Goal: Information Seeking & Learning: Check status

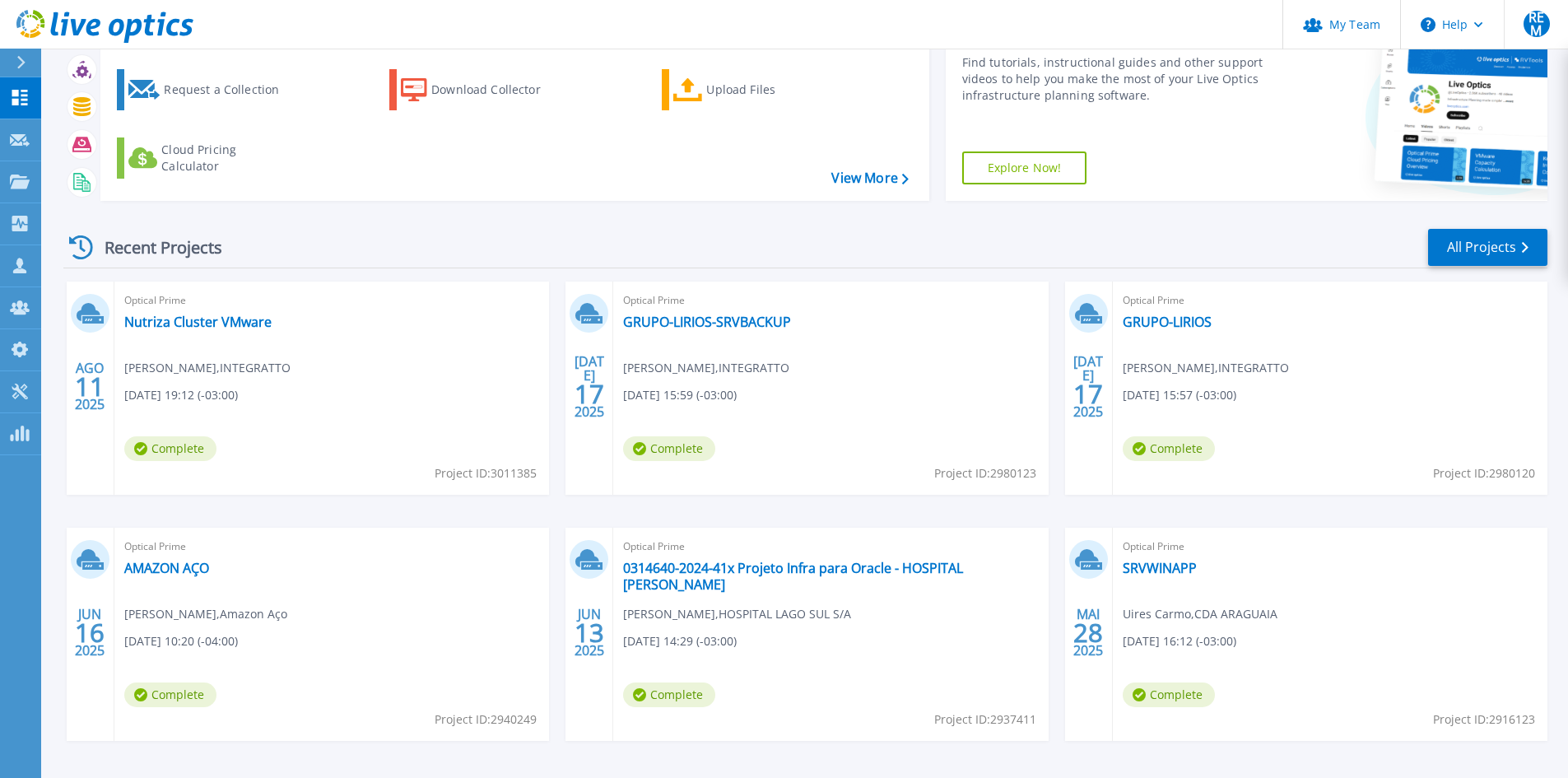
scroll to position [134, 0]
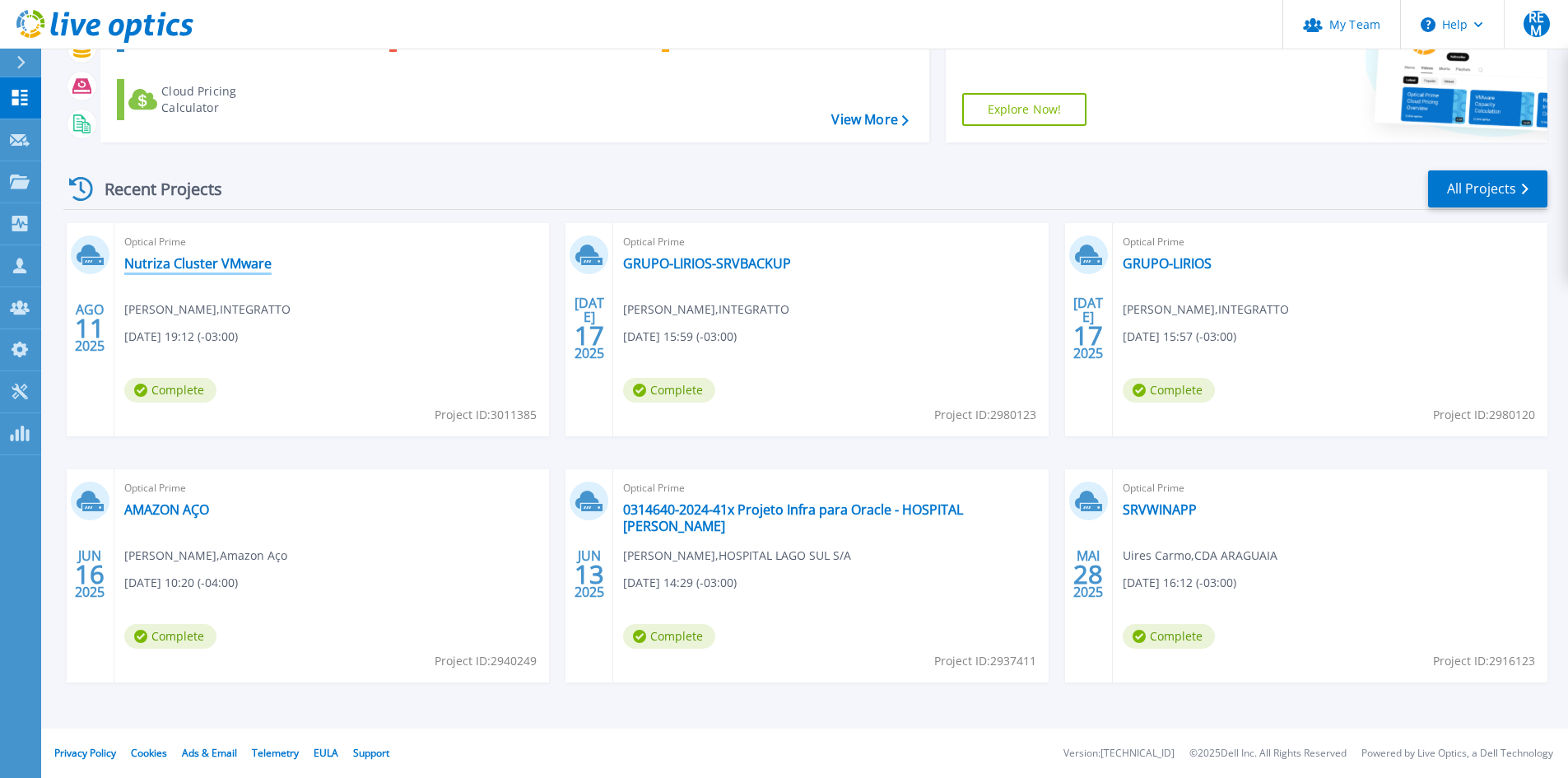
click at [235, 261] on link "Nutriza Cluster VMware" at bounding box center [197, 263] width 148 height 17
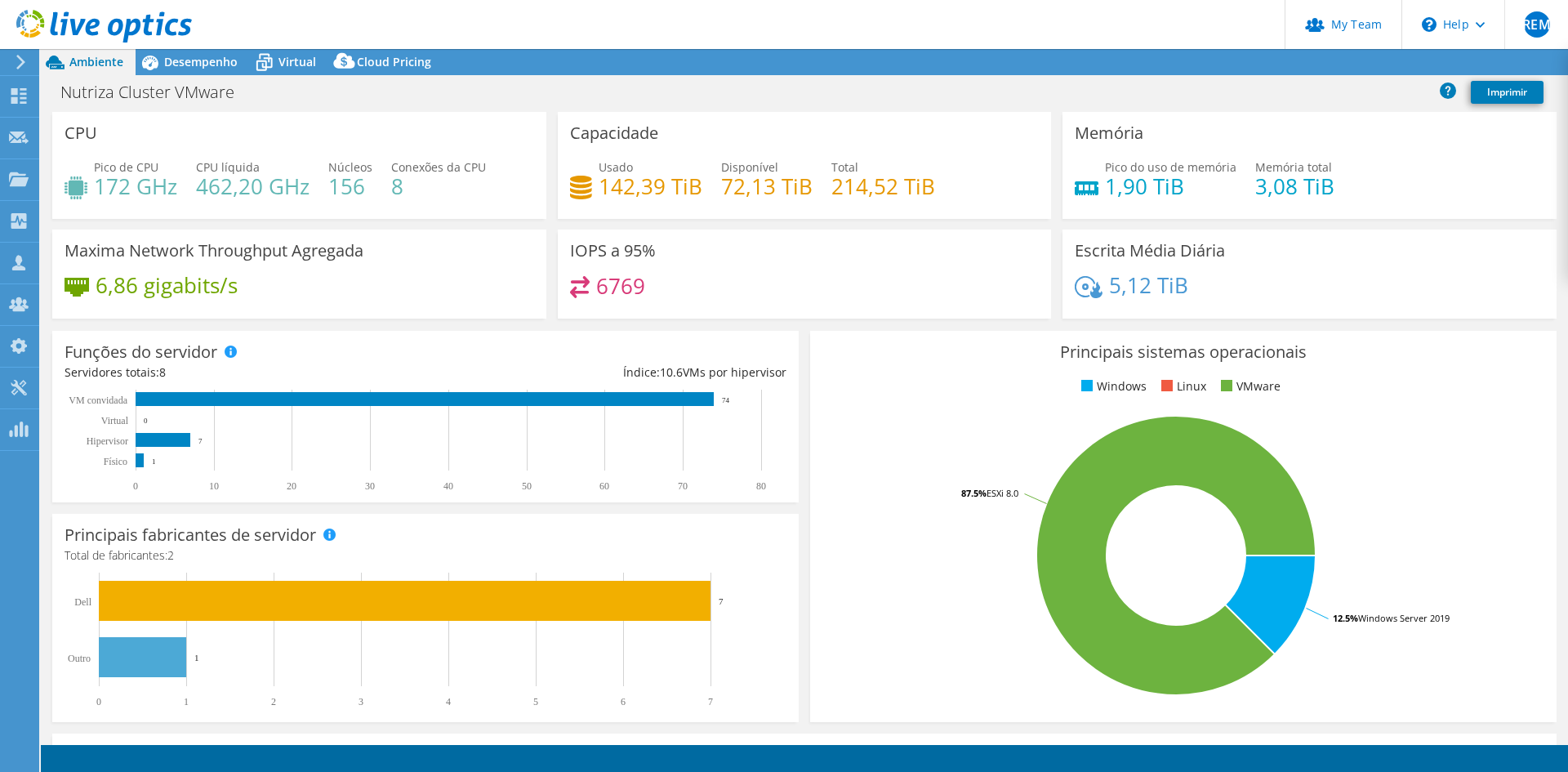
select select "USD"
drag, startPoint x: 739, startPoint y: 184, endPoint x: 767, endPoint y: 179, distance: 28.4
click at [767, 179] on h4 "72,13 TiB" at bounding box center [766, 187] width 92 height 18
click at [850, 213] on div "Capacidade Usado 142,39 TiB Disponível 72,13 TiB Total 214,52 TiB" at bounding box center [804, 166] width 494 height 107
click at [1173, 182] on h4 "1,90 TiB" at bounding box center [1170, 187] width 131 height 18
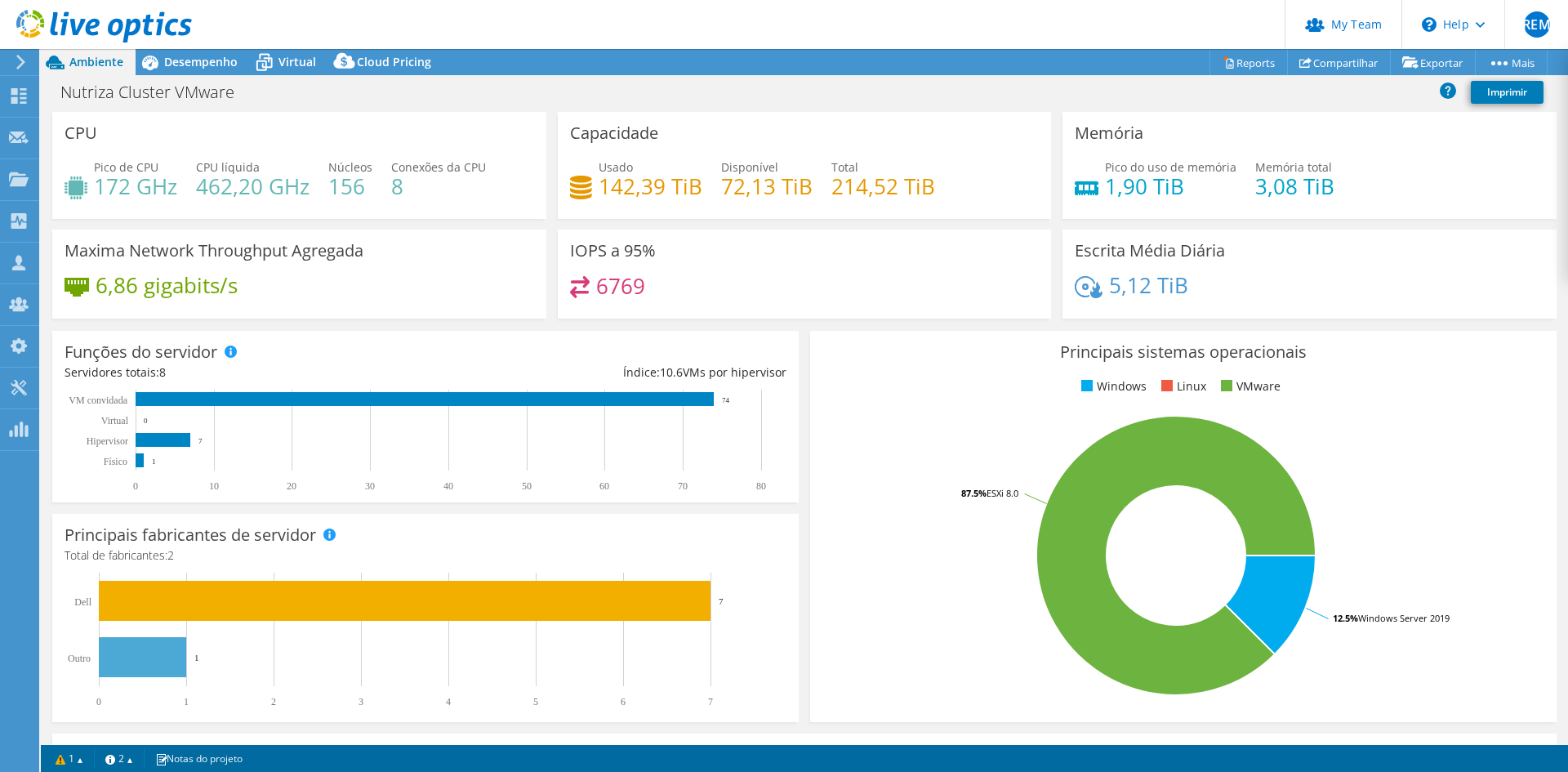
click at [1311, 187] on h4 "3,08 TiB" at bounding box center [1294, 187] width 79 height 18
drag, startPoint x: 1139, startPoint y: 190, endPoint x: 1192, endPoint y: 181, distance: 53.8
click at [1190, 181] on h4 "1,90 TiB" at bounding box center [1170, 187] width 131 height 18
click at [1234, 197] on div "Pico do uso de memória 1,90 TiB Memória total 3,08 TiB" at bounding box center [1310, 185] width 470 height 53
drag, startPoint x: 1247, startPoint y: 188, endPoint x: 1371, endPoint y: 183, distance: 124.1
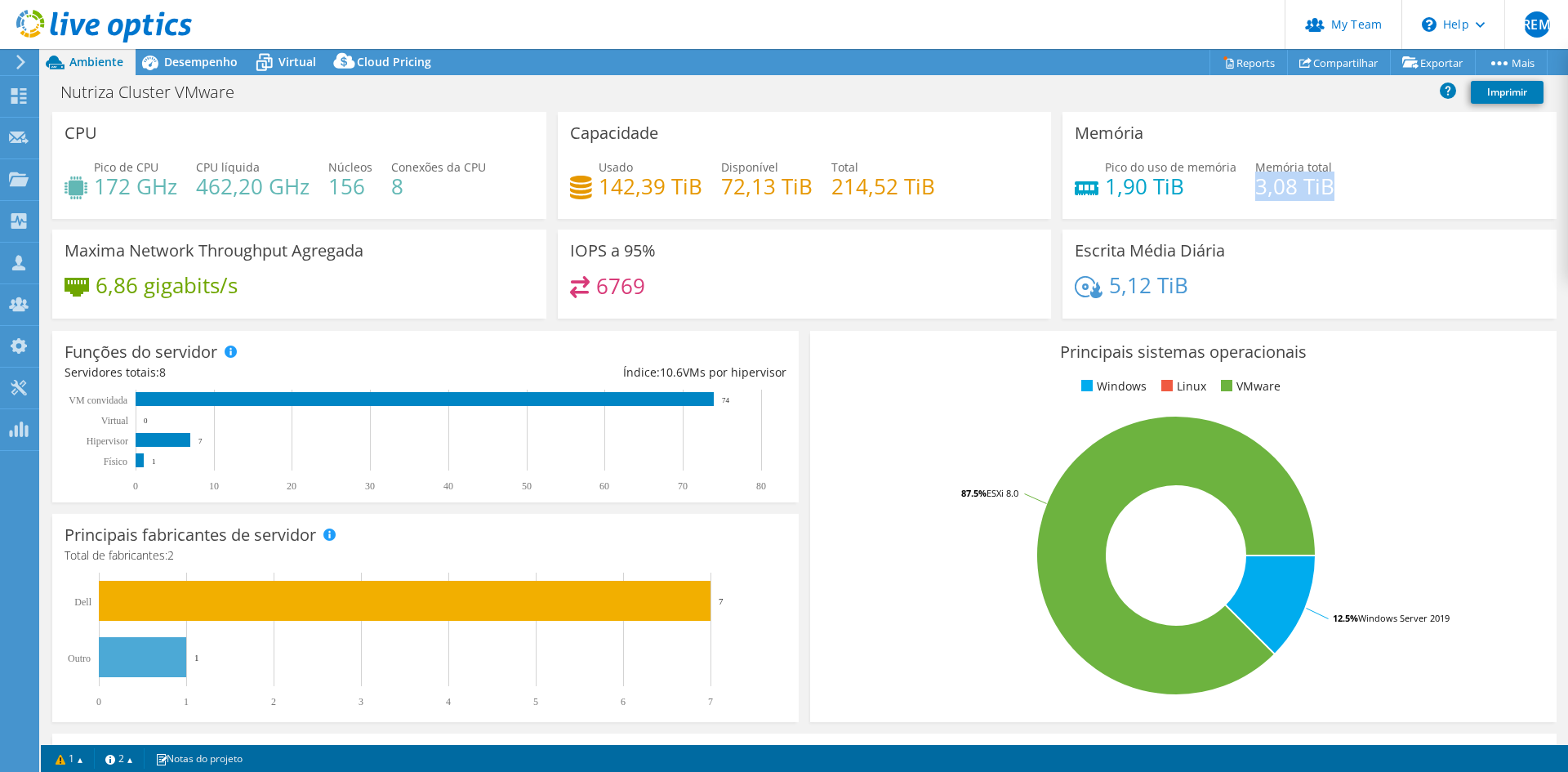
click at [1366, 179] on div "Pico do uso de memória 1,90 TiB Memória total 3,08 TiB" at bounding box center [1310, 185] width 470 height 53
click at [1366, 184] on div "Pico do uso de memória 1,90 TiB Memória total 3,08 TiB" at bounding box center [1310, 185] width 470 height 53
drag, startPoint x: 726, startPoint y: 372, endPoint x: 620, endPoint y: 372, distance: 106.0
click at [620, 372] on div "Índice: 10.6 VMs por hipervisor" at bounding box center [606, 372] width 361 height 18
click at [793, 333] on div "Funções do servidor Servidores físicos representam servidores de metal nu que t…" at bounding box center [425, 416] width 758 height 183
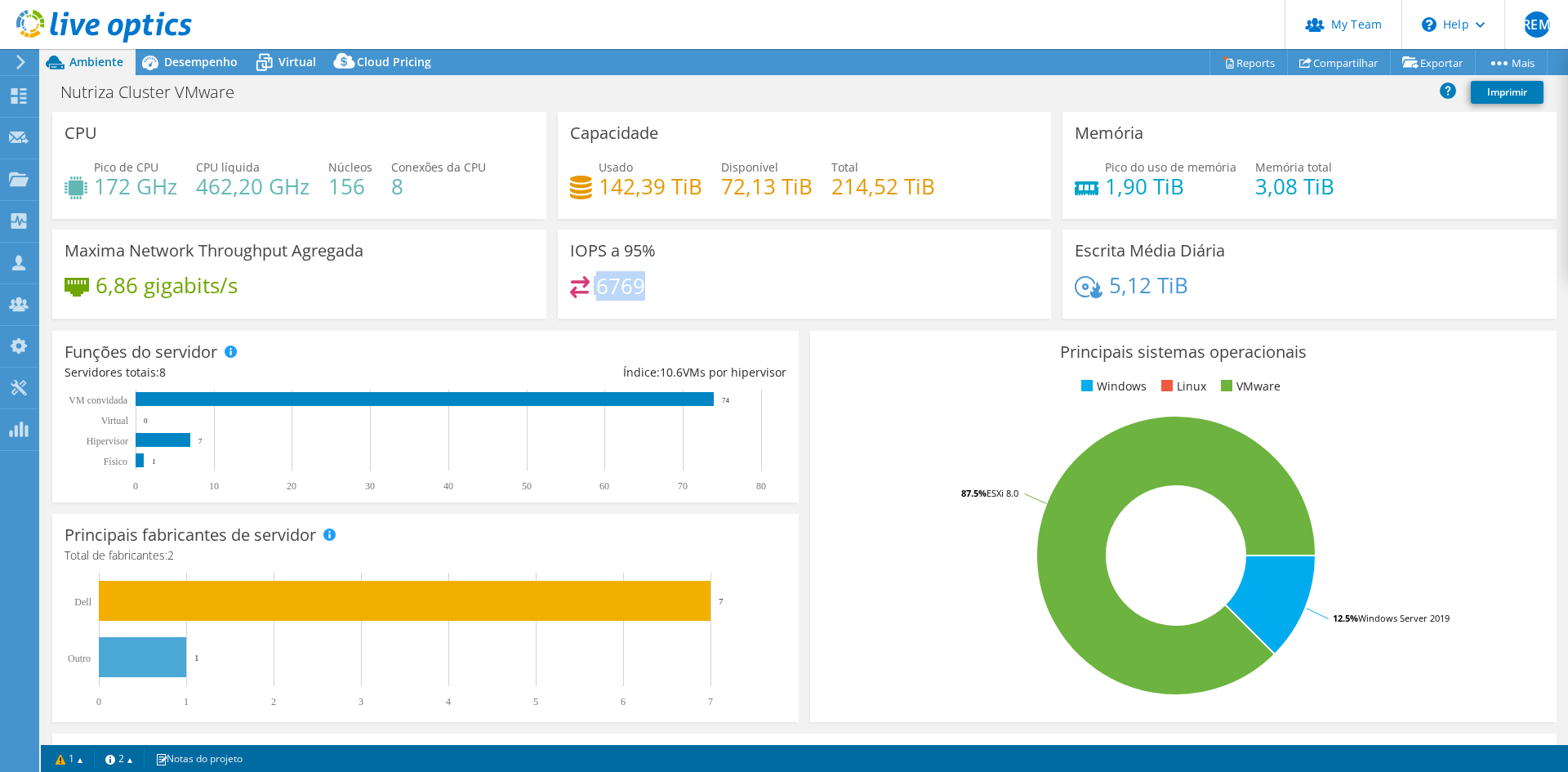
drag, startPoint x: 638, startPoint y: 294, endPoint x: 552, endPoint y: 292, distance: 86.0
click at [552, 292] on div "IOPS a 95% 6769" at bounding box center [804, 274] width 505 height 89
click at [730, 288] on div "6769" at bounding box center [804, 293] width 470 height 36
drag, startPoint x: 1319, startPoint y: 187, endPoint x: 1210, endPoint y: 197, distance: 109.5
click at [1210, 197] on div "Pico do uso de memória 1,90 TiB Memória total 3,08 TiB" at bounding box center [1310, 185] width 470 height 53
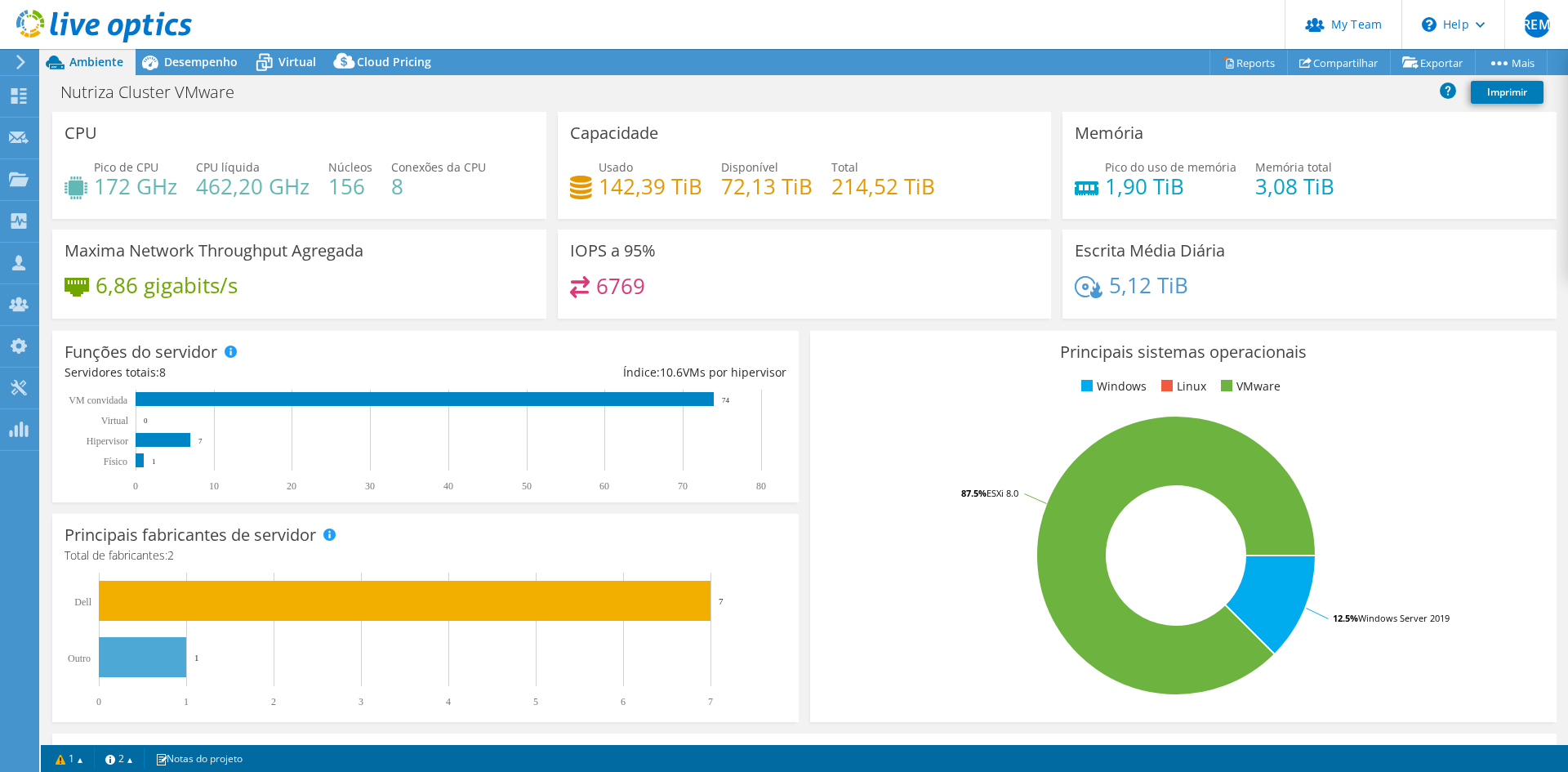
click at [1222, 201] on div "Pico do uso de memória 1,90 TiB Memória total 3,08 TiB" at bounding box center [1310, 185] width 470 height 53
drag, startPoint x: 25, startPoint y: 58, endPoint x: 32, endPoint y: 135, distance: 77.3
click at [25, 58] on icon at bounding box center [20, 62] width 12 height 15
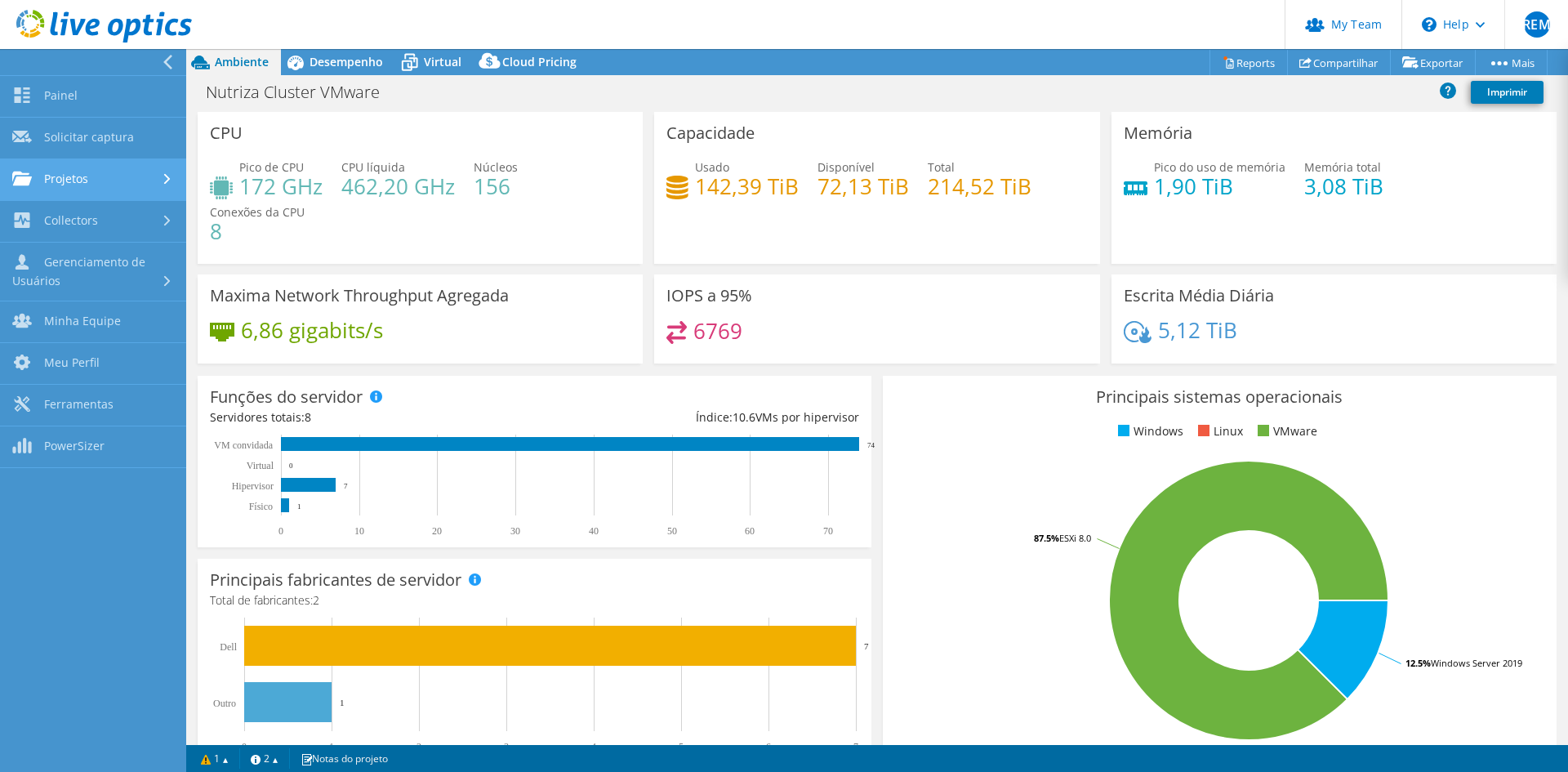
click at [100, 180] on link "Projetos" at bounding box center [93, 180] width 187 height 42
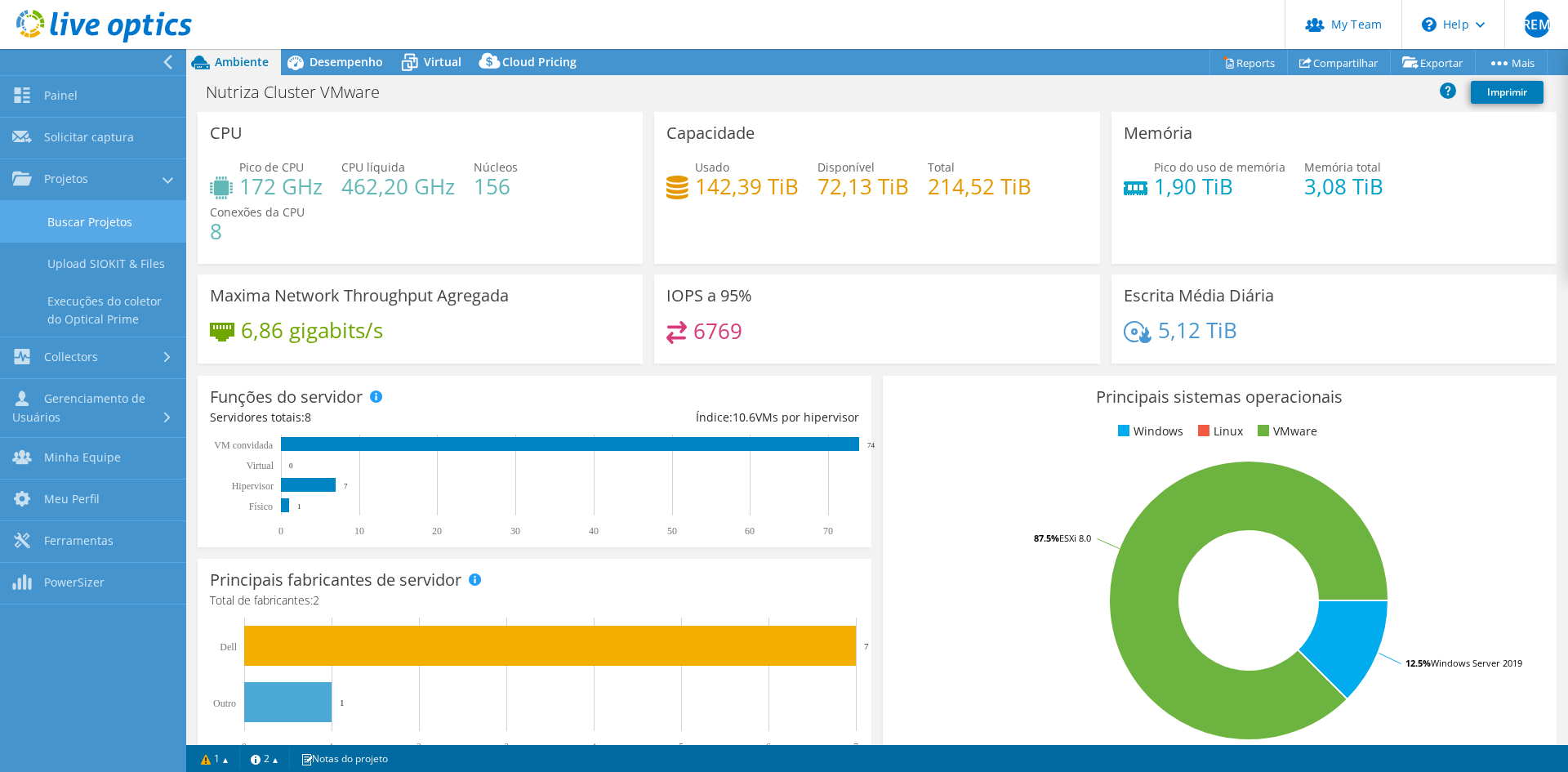
click at [90, 227] on link "Buscar Projetos" at bounding box center [93, 222] width 187 height 42
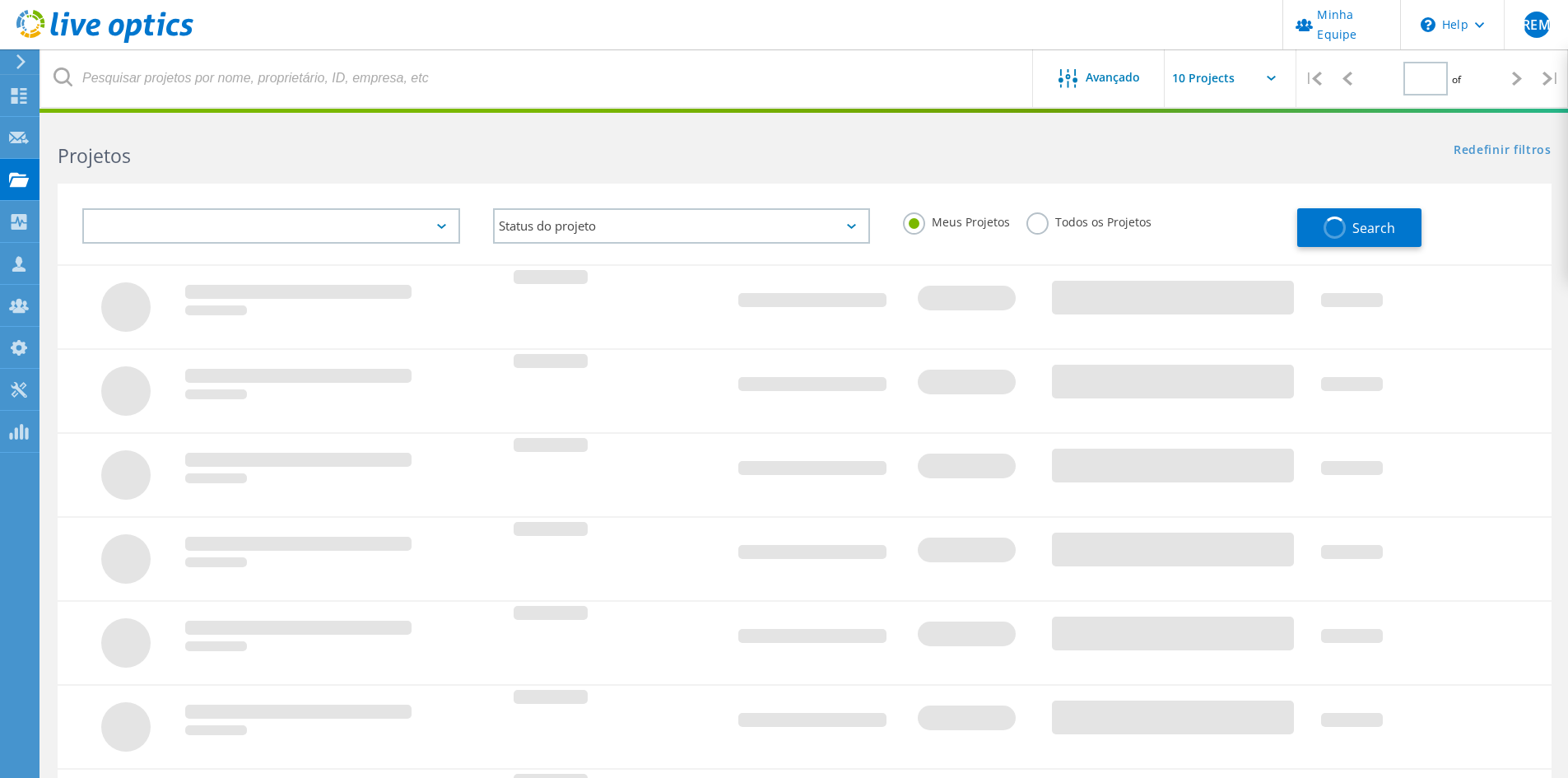
type input "1"
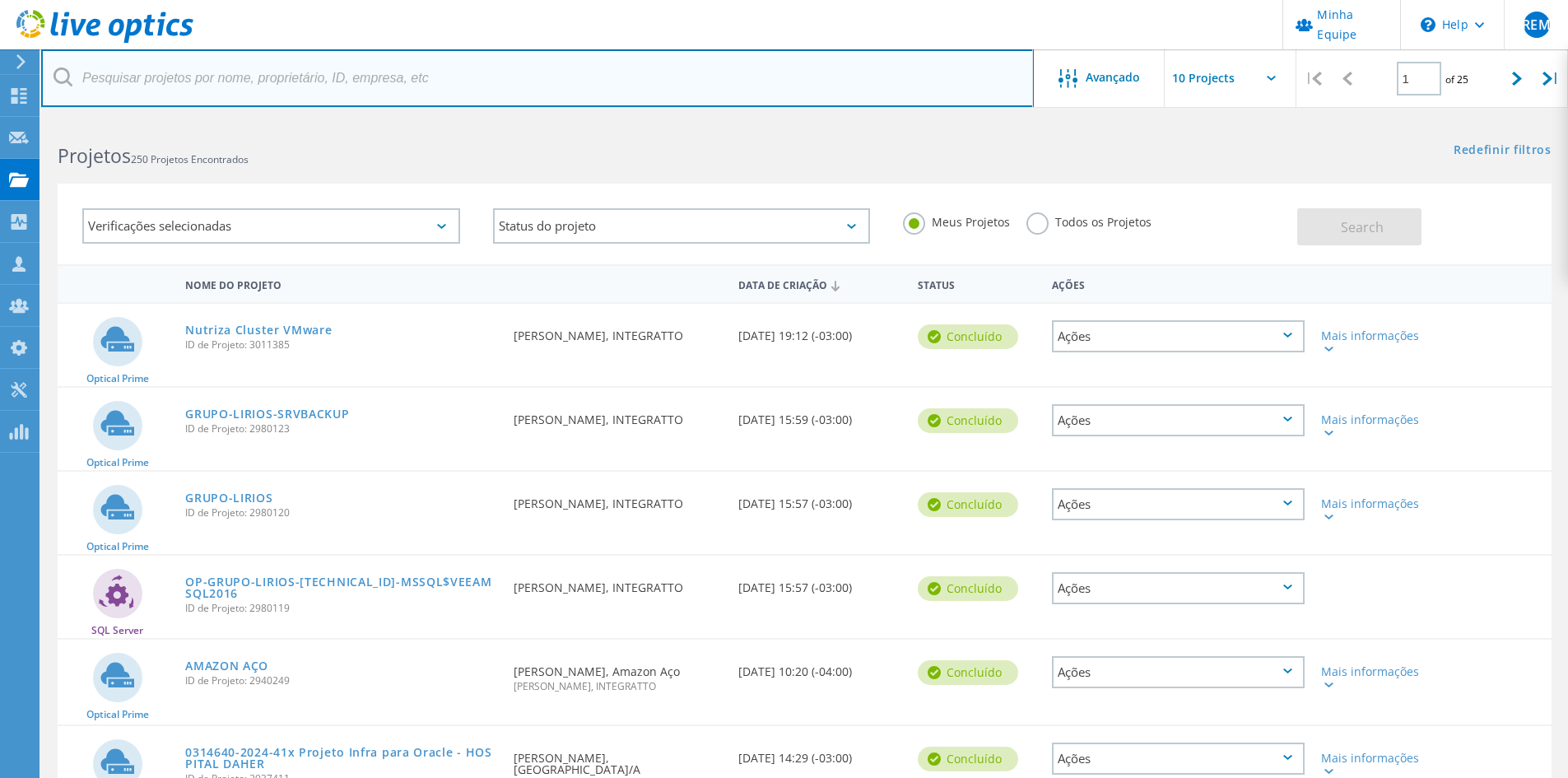
click at [295, 82] on input "text" at bounding box center [538, 78] width 993 height 58
type input "nutriza"
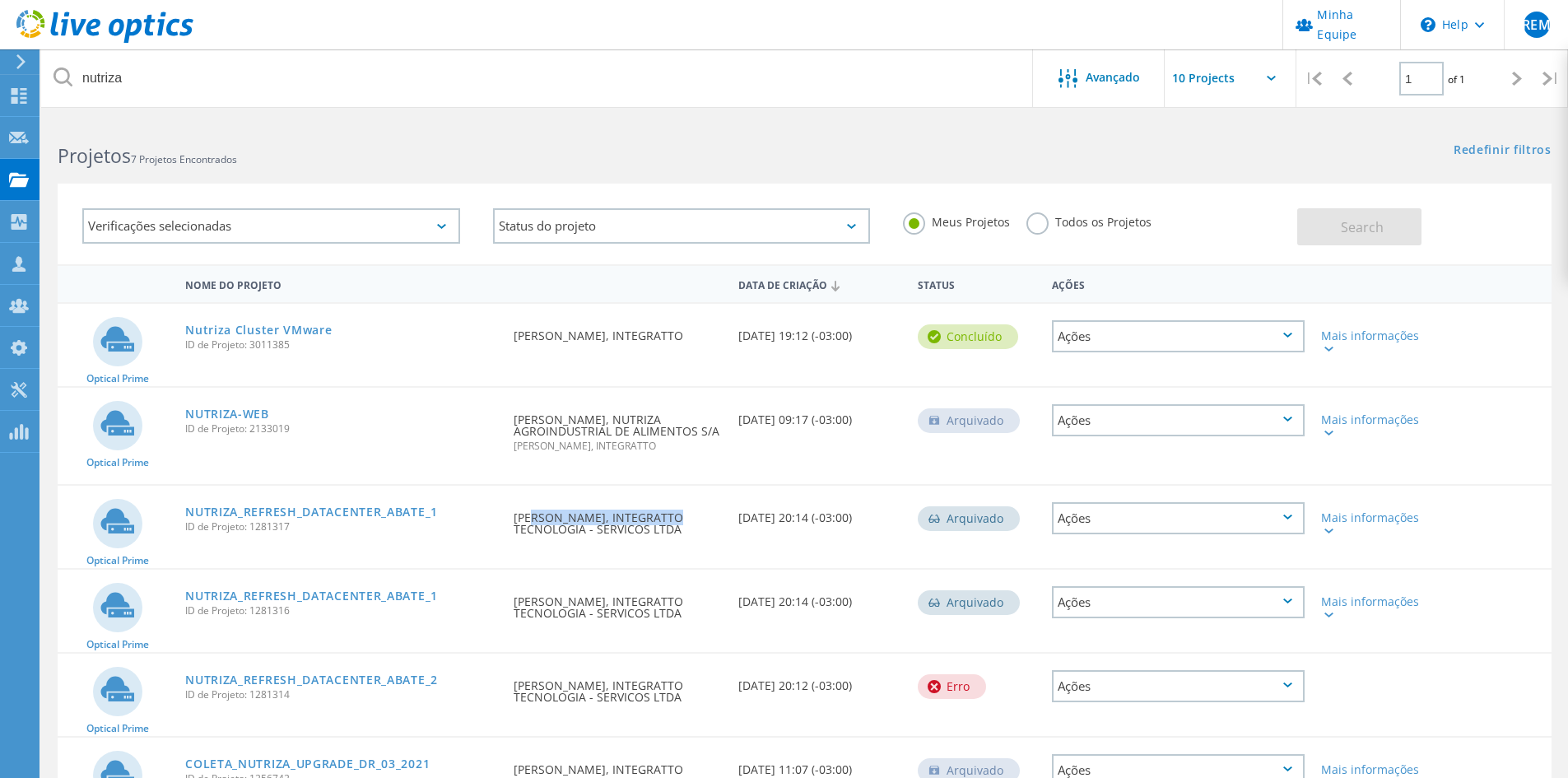
drag, startPoint x: 530, startPoint y: 518, endPoint x: 662, endPoint y: 518, distance: 132.0
click at [662, 518] on div "Solicitado por Dominique Fernandes, INTEGRATTO TECNOLOGIA - SERVICOS LTDA" at bounding box center [617, 518] width 224 height 66
click at [647, 540] on div "Solicitado por Dominique Fernandes, INTEGRATTO TECNOLOGIA - SERVICOS LTDA" at bounding box center [617, 518] width 224 height 66
drag, startPoint x: 782, startPoint y: 519, endPoint x: 698, endPoint y: 517, distance: 84.0
click at [698, 517] on div "Optical Prime NUTRIZA_REFRESH_DATACENTER_ABATE_1 ID de Projeto: 1281317 Solicit…" at bounding box center [805, 527] width 1495 height 83
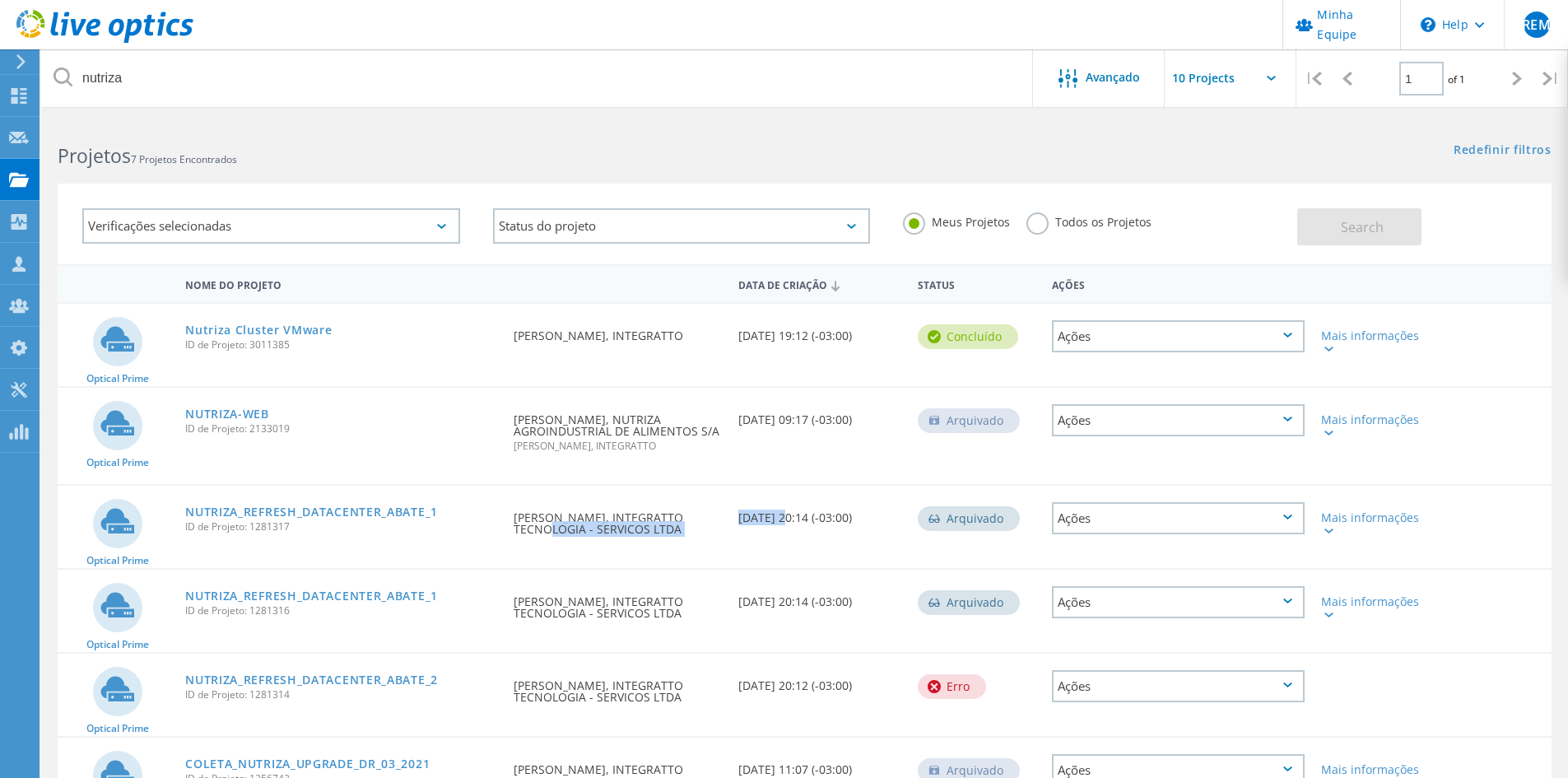
click at [748, 539] on div "Data de Criação 04/14/2021, 20:14 (-03:00)" at bounding box center [820, 512] width 180 height 54
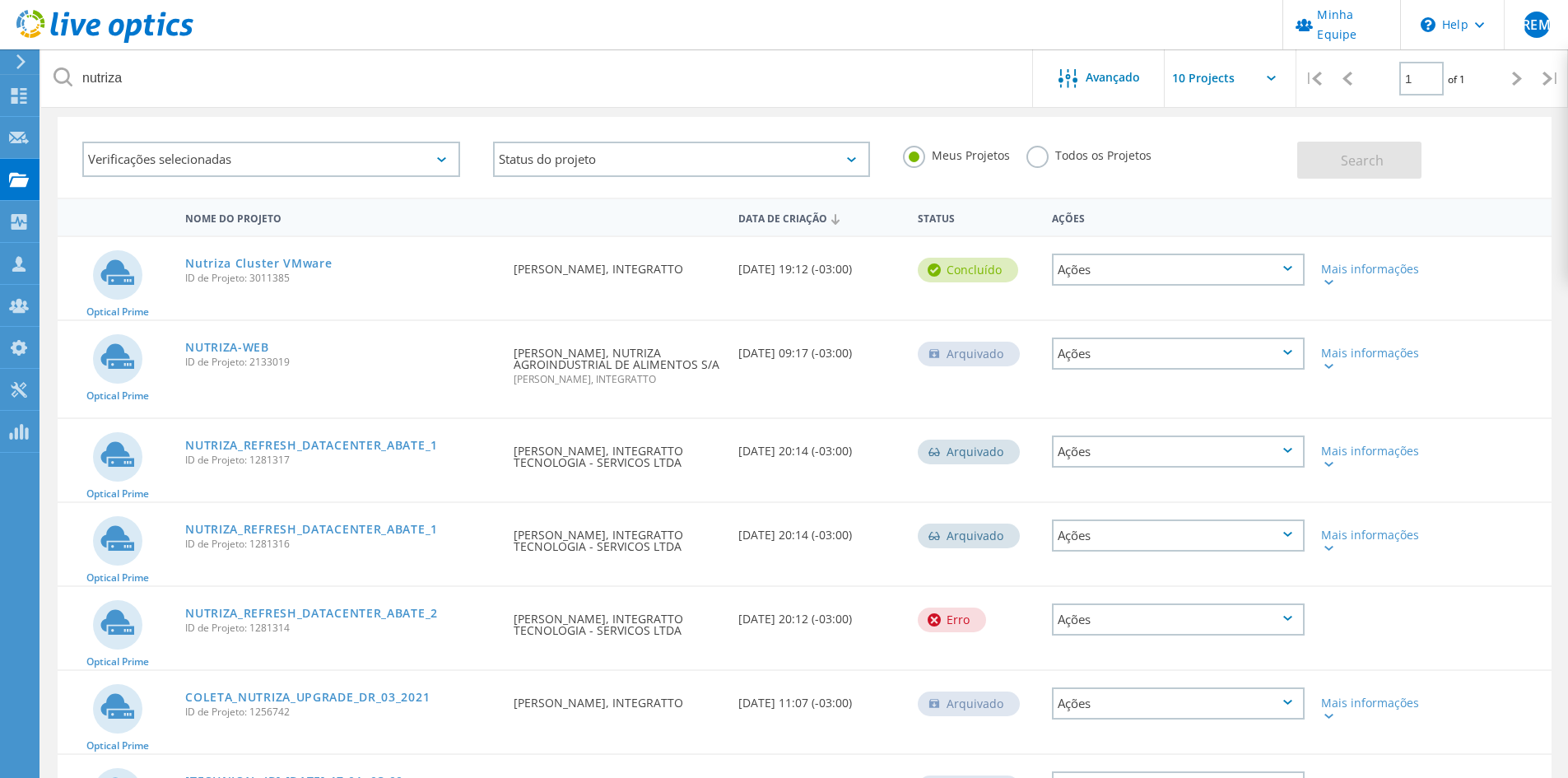
scroll to position [164, 0]
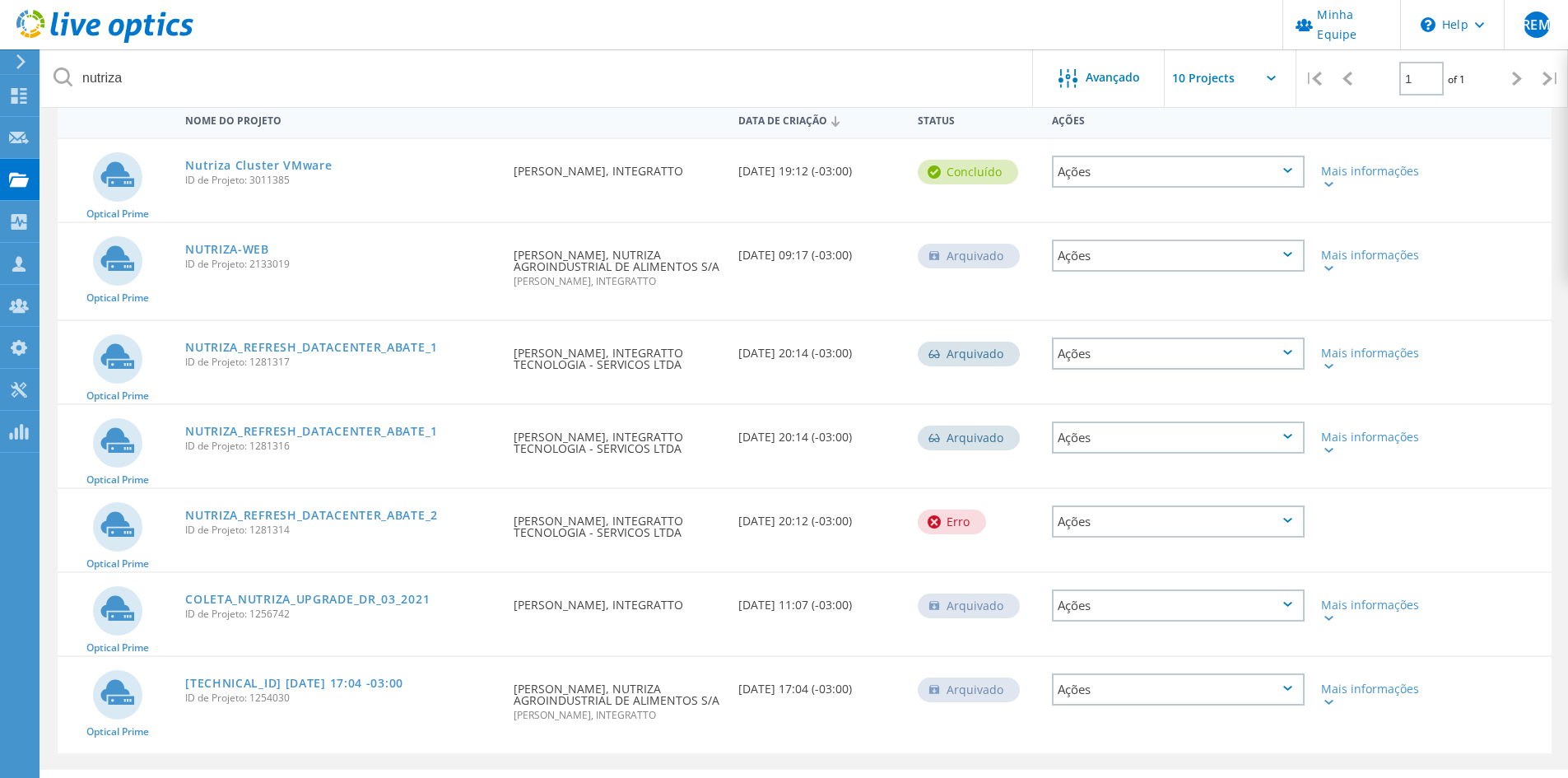
drag, startPoint x: 579, startPoint y: 383, endPoint x: 600, endPoint y: 361, distance: 30.4
click at [625, 381] on div "Solicitado por Dominique Fernandes, INTEGRATTO TECNOLOGIA - SERVICOS LTDA" at bounding box center [617, 354] width 224 height 66
click at [431, 302] on div "Optical Prime NUTRIZA-WEB ID de Projeto: 2133019 Solicitado por [PERSON_NAME], …" at bounding box center [805, 271] width 1495 height 96
drag, startPoint x: 559, startPoint y: 369, endPoint x: 616, endPoint y: 367, distance: 57.0
click at [603, 369] on div "Solicitado por Dominique Fernandes, INTEGRATTO TECNOLOGIA - SERVICOS LTDA" at bounding box center [617, 354] width 224 height 66
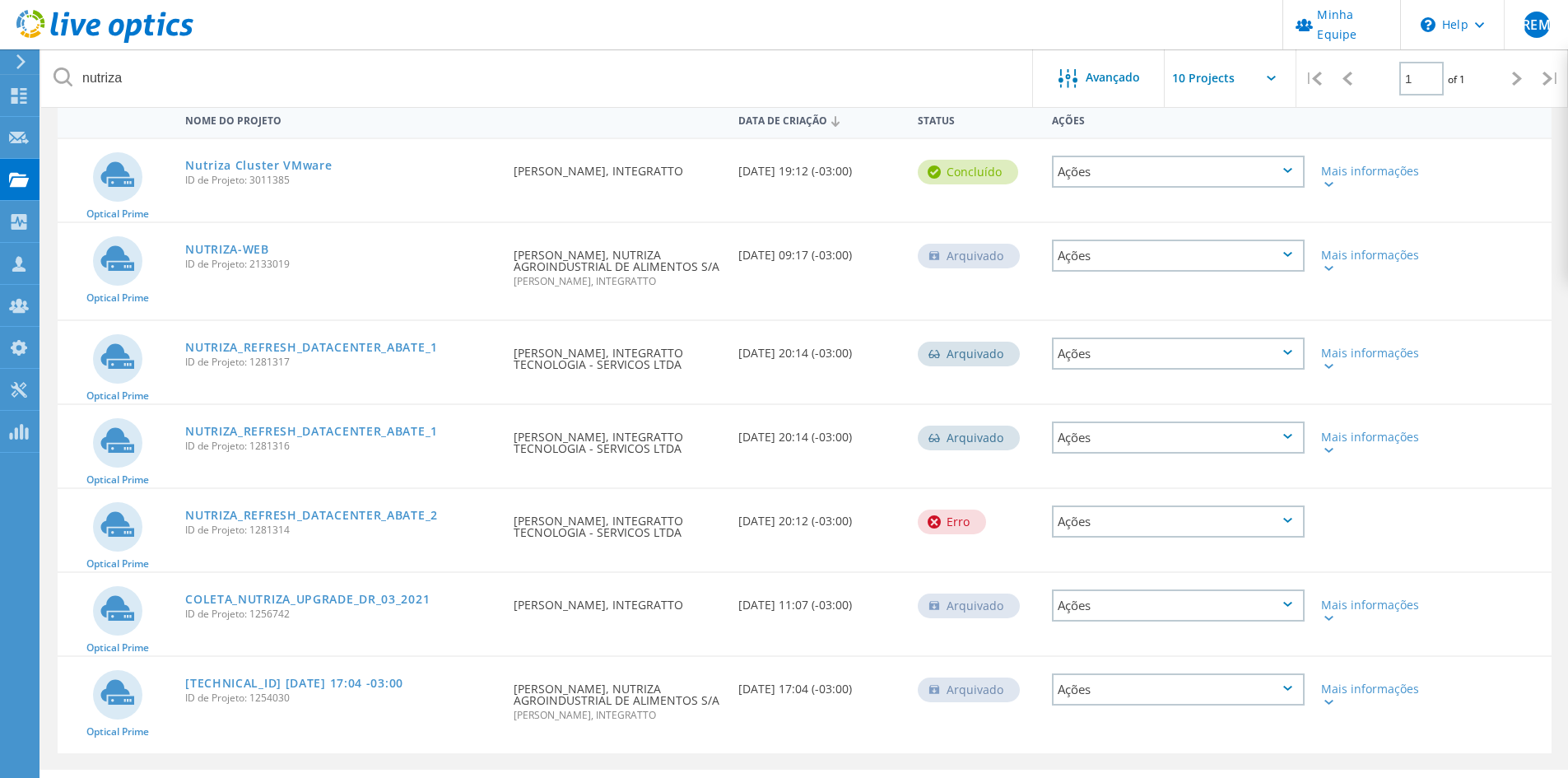
drag, startPoint x: 629, startPoint y: 396, endPoint x: 655, endPoint y: 401, distance: 26.5
click at [630, 396] on div "Solicitado por Dominique Fernandes, INTEGRATTO TECNOLOGIA - SERVICOS LTDA" at bounding box center [617, 362] width 224 height 83
drag, startPoint x: 684, startPoint y: 598, endPoint x: 718, endPoint y: 602, distance: 34.2
click at [718, 602] on div "Solicitado por Rodrigo Elias Mesquita, INTEGRATTO" at bounding box center [617, 600] width 224 height 54
click at [767, 620] on div "Data de Criação 03/12/2021, 11:07 (-03:00)" at bounding box center [820, 600] width 180 height 54
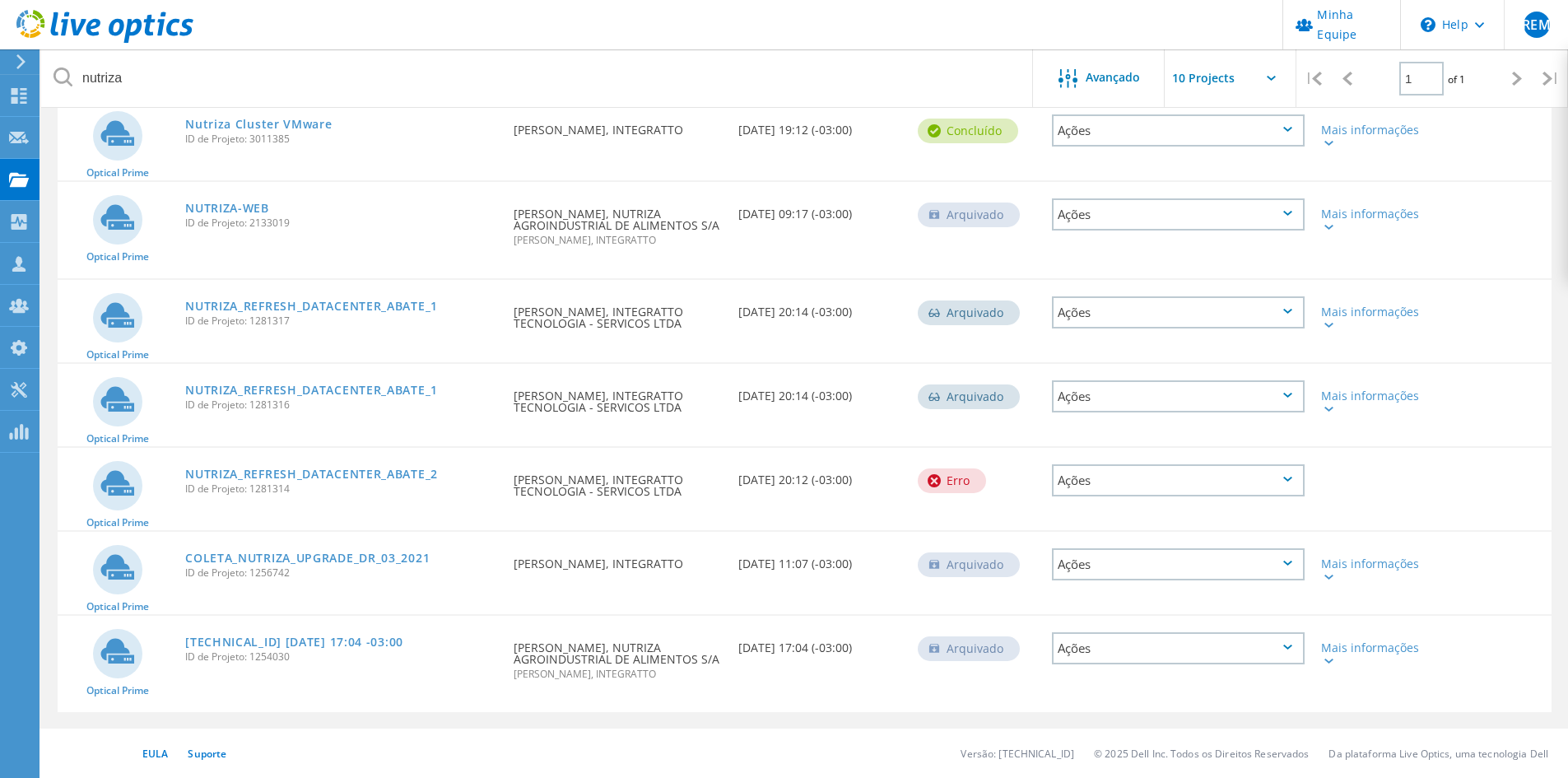
scroll to position [124, 0]
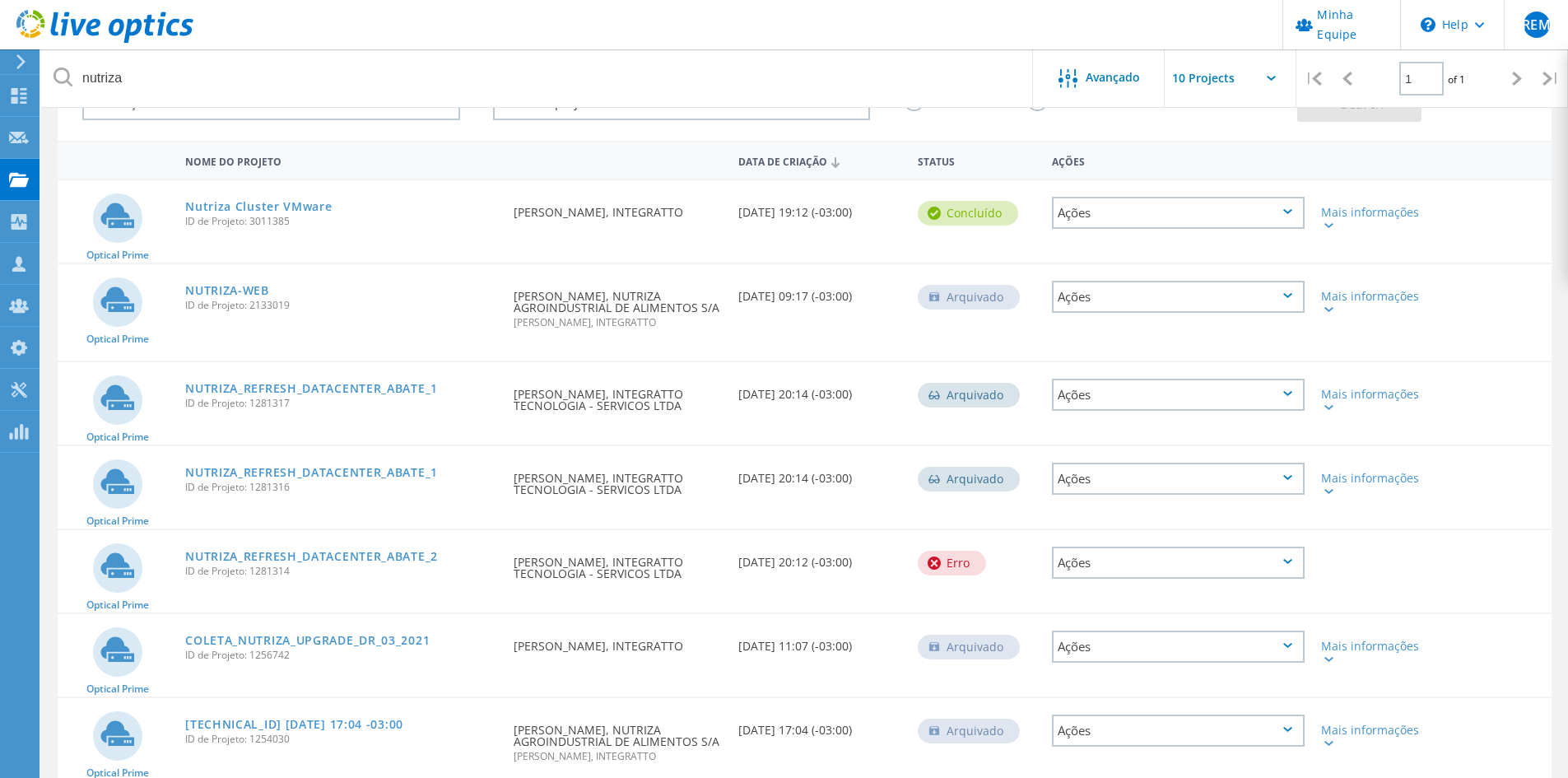
drag, startPoint x: 365, startPoint y: 389, endPoint x: 526, endPoint y: 346, distance: 166.6
click at [365, 389] on link "NUTRIZA_REFRESH_DATACENTER_ABATE_1" at bounding box center [311, 388] width 252 height 12
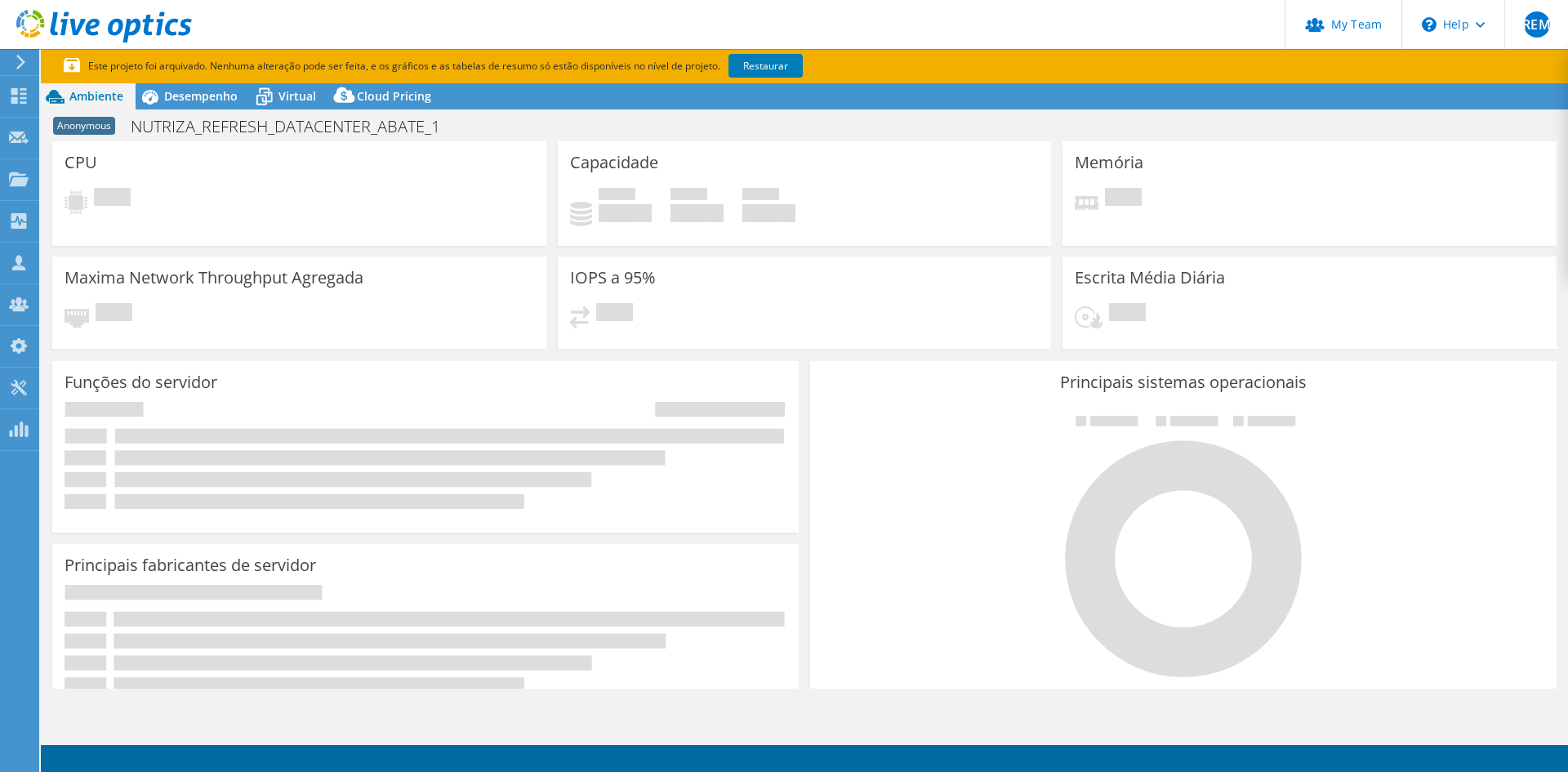
select select "USD"
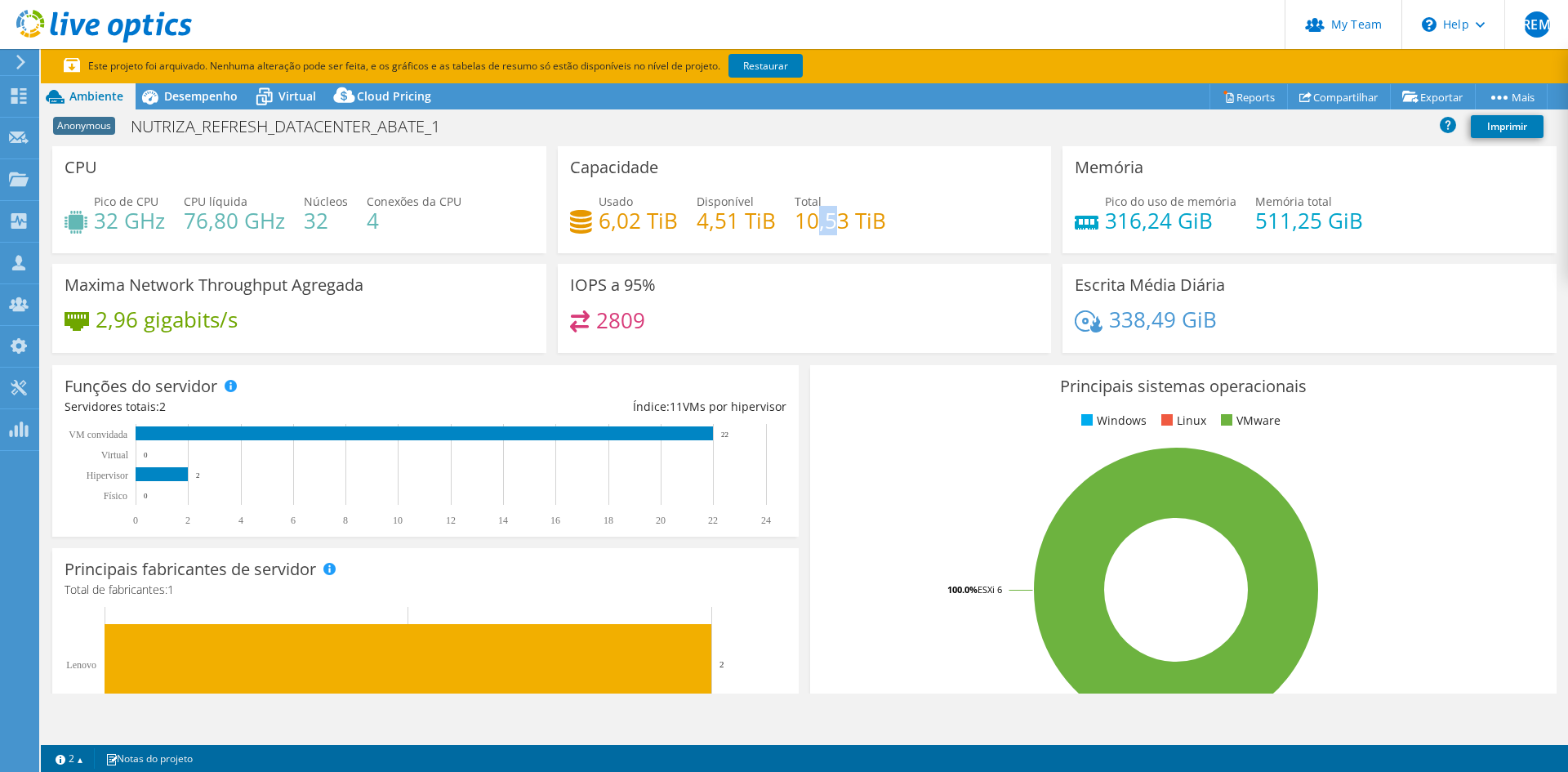
drag, startPoint x: 827, startPoint y: 227, endPoint x: 833, endPoint y: 250, distance: 23.8
click at [832, 227] on h4 "10,53 TiB" at bounding box center [840, 220] width 92 height 18
drag, startPoint x: 829, startPoint y: 287, endPoint x: 806, endPoint y: 326, distance: 45.3
click at [828, 289] on div "IOPS a 95% 2809" at bounding box center [804, 309] width 494 height 89
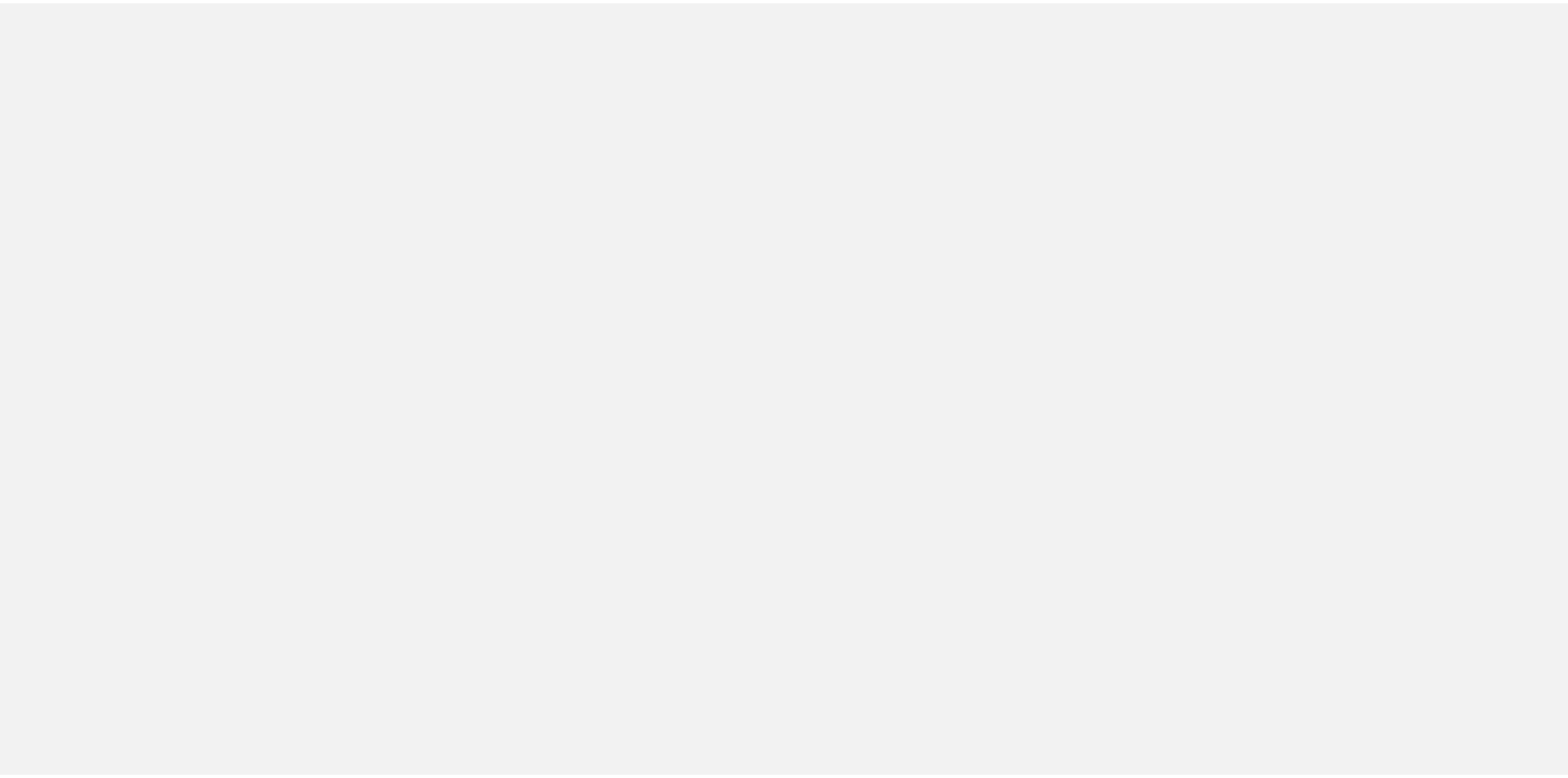
scroll to position [124, 0]
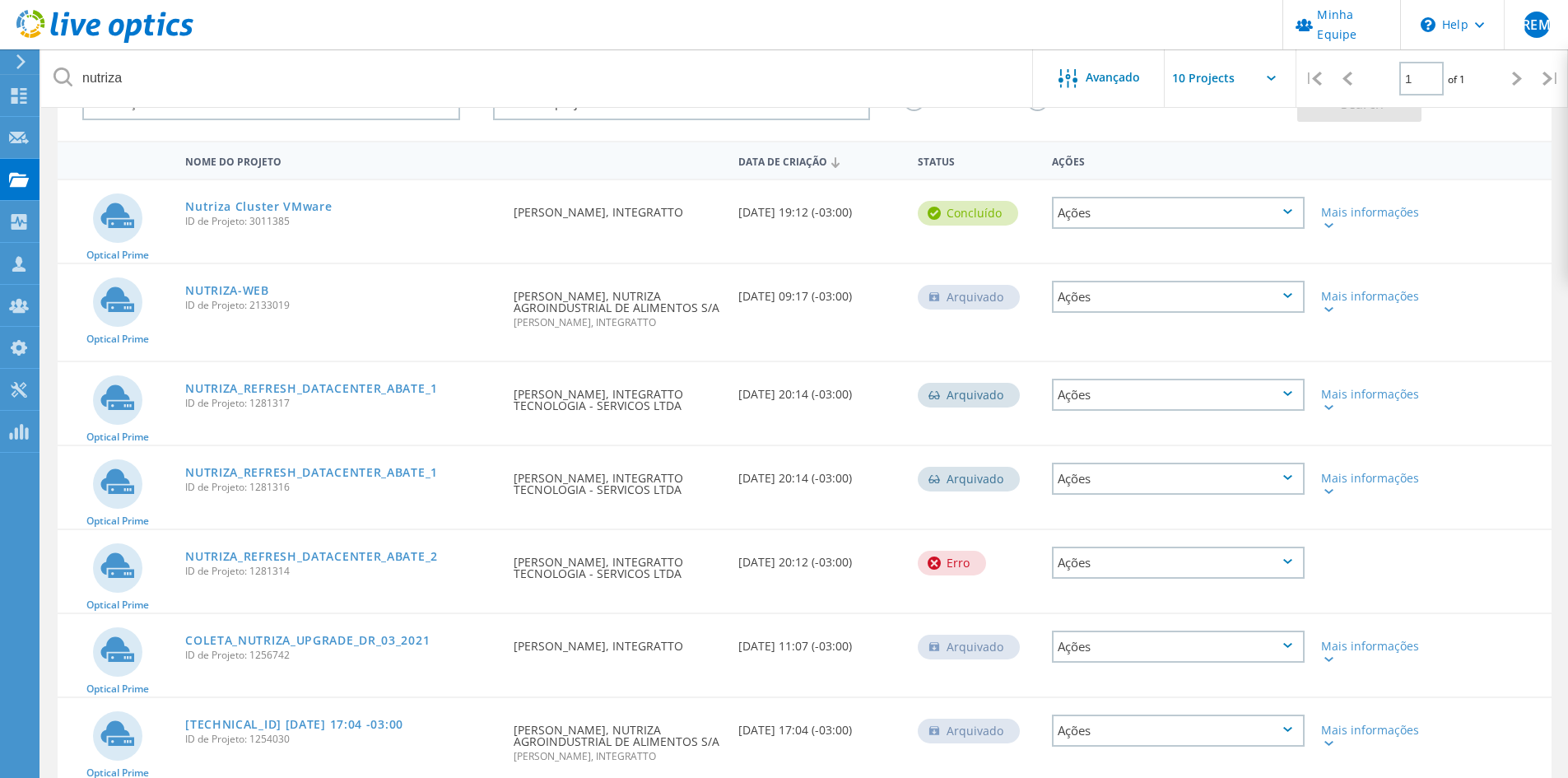
click at [750, 350] on div "Optical Prime NUTRIZA-WEB ID de Projeto: 2133019 Solicitado por [PERSON_NAME], …" at bounding box center [805, 312] width 1495 height 96
click at [734, 131] on div "Status do projeto Em andamento Concluído Publicado em Anônimo Arquivado [PERSON…" at bounding box center [683, 102] width 411 height 68
